Goal: Navigation & Orientation: Find specific page/section

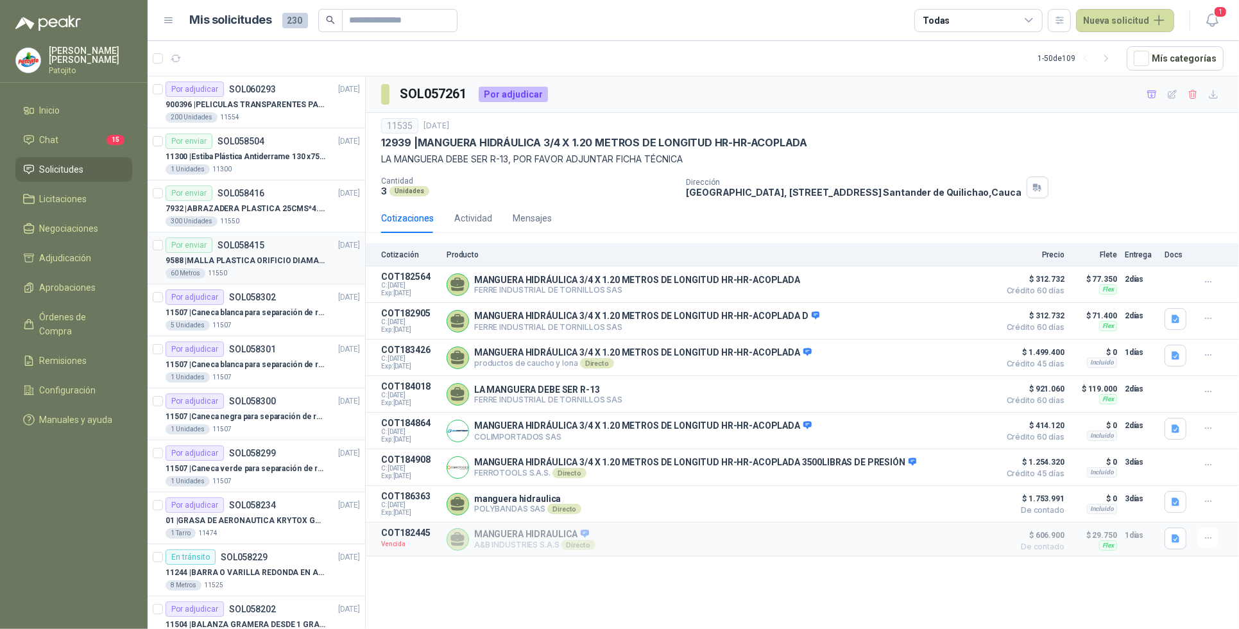
click at [257, 258] on p "9588 | MALLA PLASTICA ORIFICIO DIAMANTE 3MM" at bounding box center [246, 261] width 160 height 12
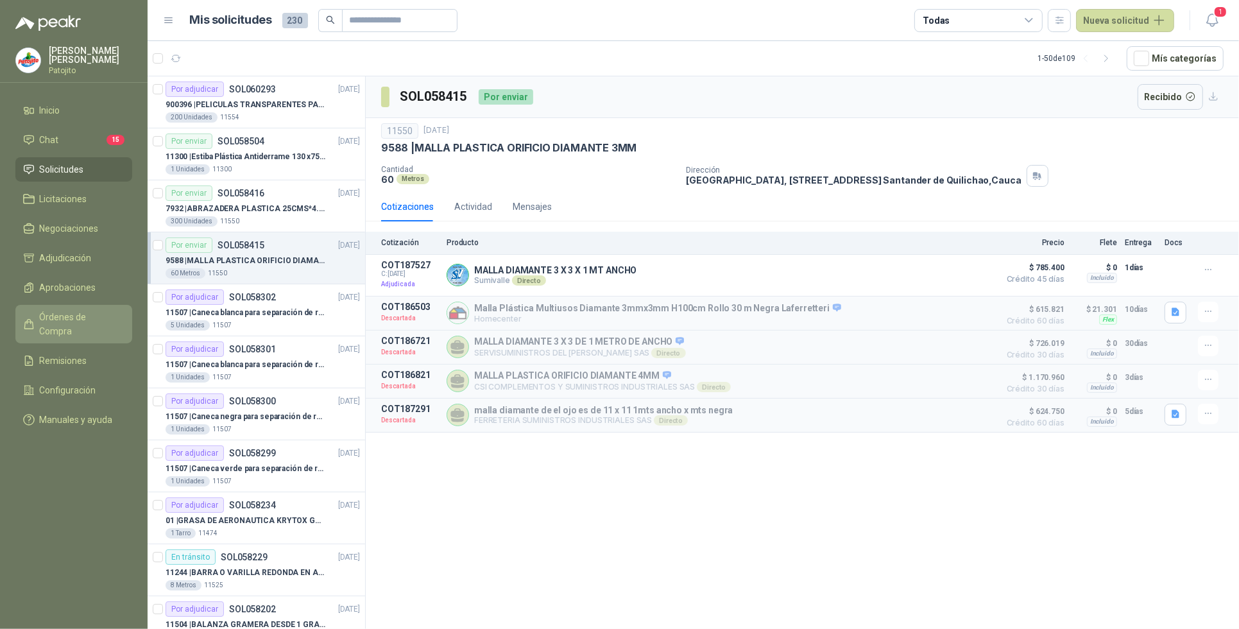
click at [94, 311] on span "Órdenes de Compra" at bounding box center [80, 324] width 80 height 28
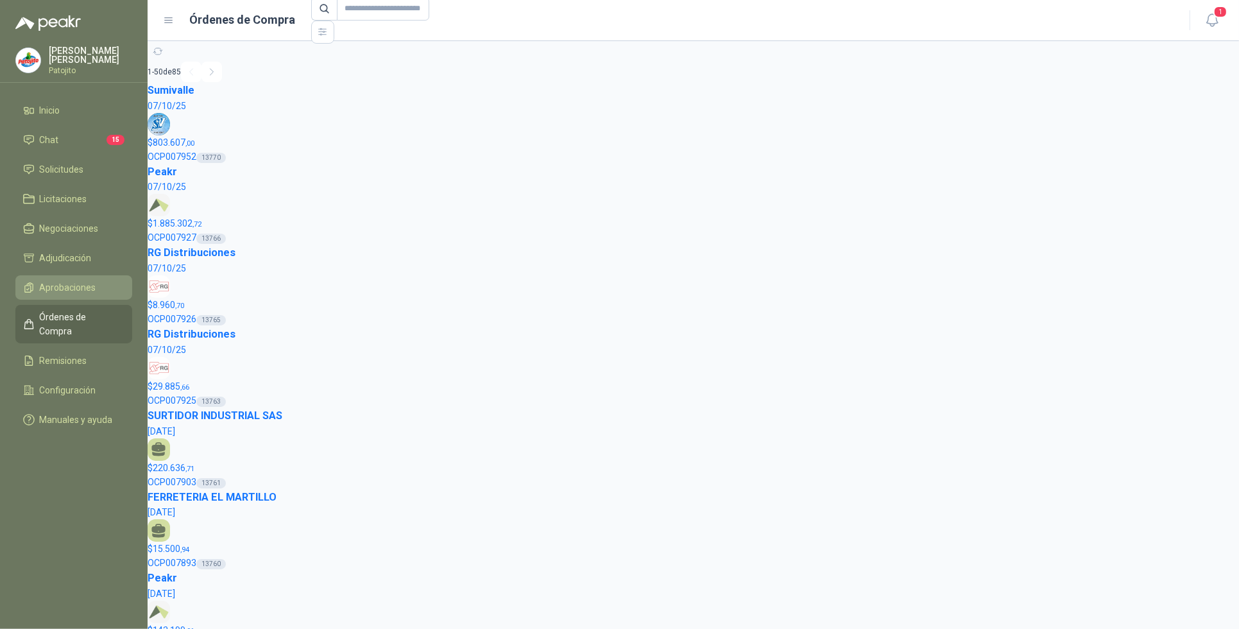
click at [87, 282] on span "Aprobaciones" at bounding box center [68, 287] width 56 height 14
click at [95, 315] on span "Órdenes de Compra" at bounding box center [80, 324] width 80 height 28
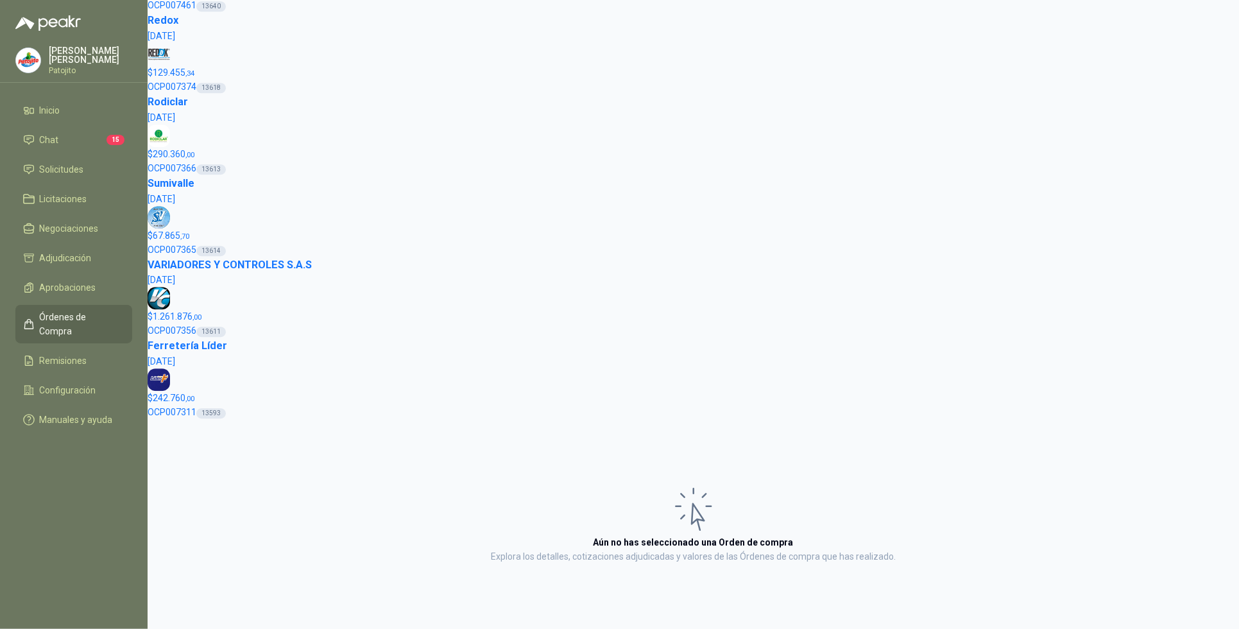
click at [95, 315] on span "Órdenes de Compra" at bounding box center [80, 324] width 80 height 28
click at [96, 315] on span "Órdenes de Compra" at bounding box center [80, 324] width 80 height 28
click at [84, 354] on span "Remisiones" at bounding box center [63, 361] width 47 height 14
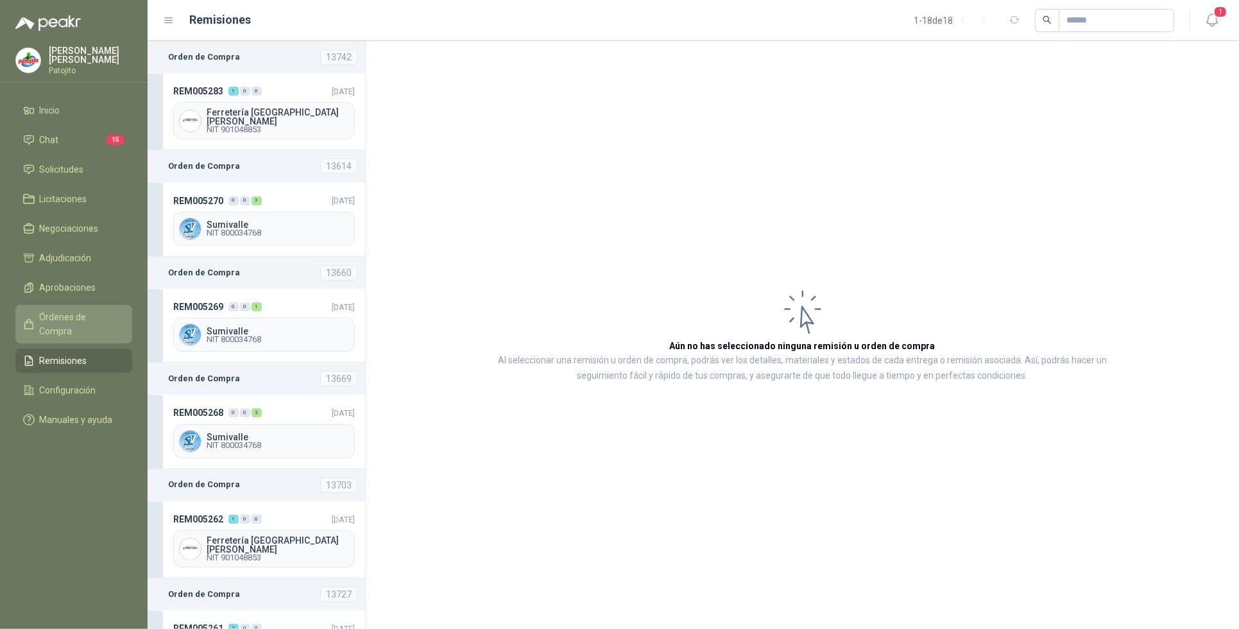
click at [107, 316] on span "Órdenes de Compra" at bounding box center [80, 324] width 80 height 28
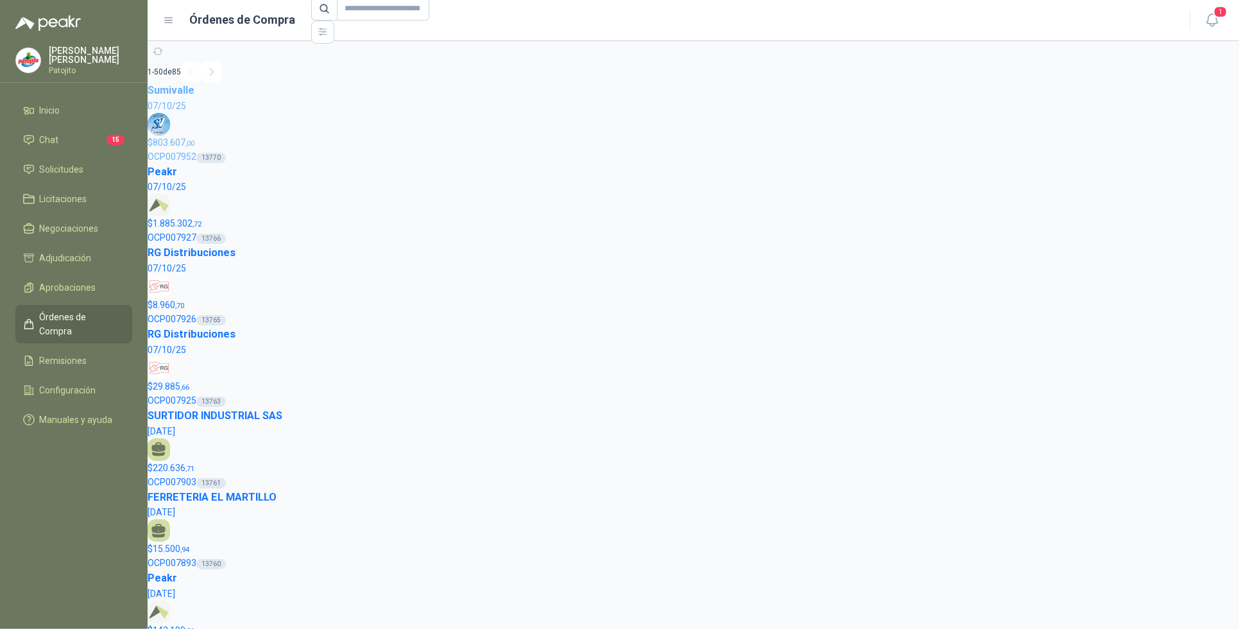
click at [214, 79] on button "button" at bounding box center [212, 72] width 21 height 21
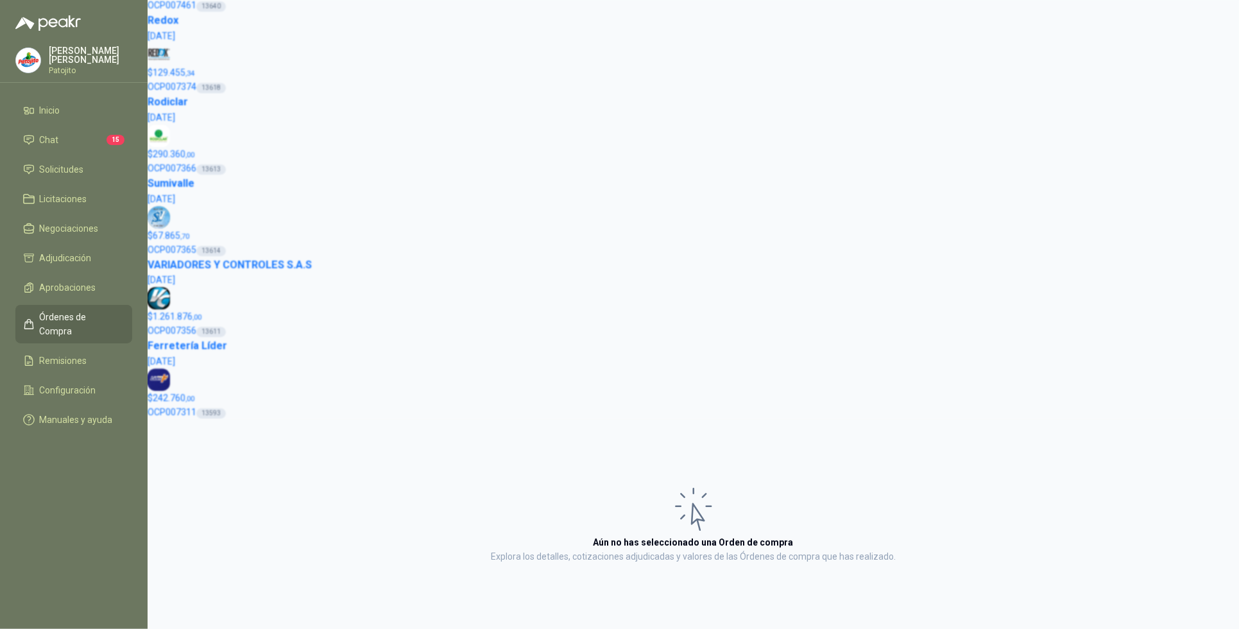
scroll to position [2509, 0]
